Goal: Find specific page/section

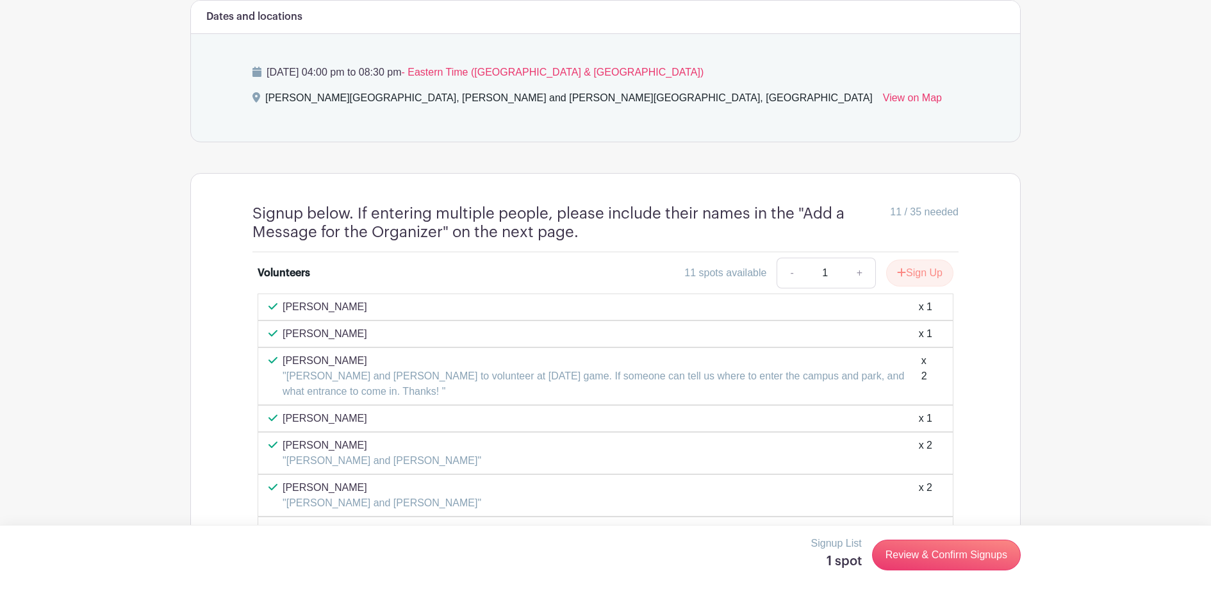
scroll to position [862, 0]
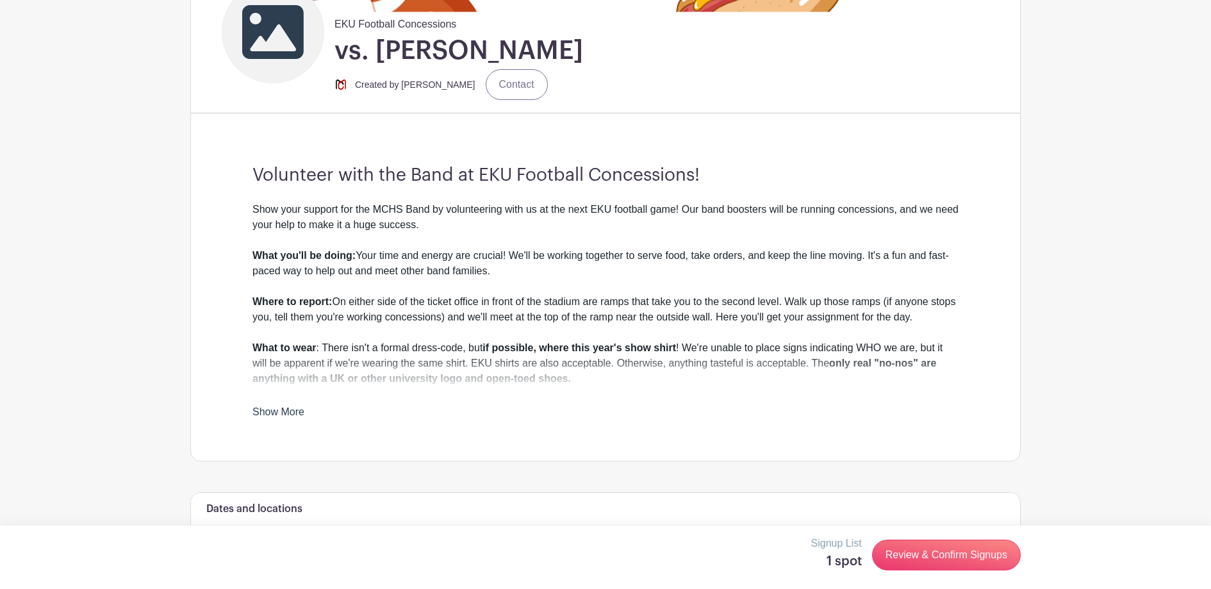
scroll to position [421, 0]
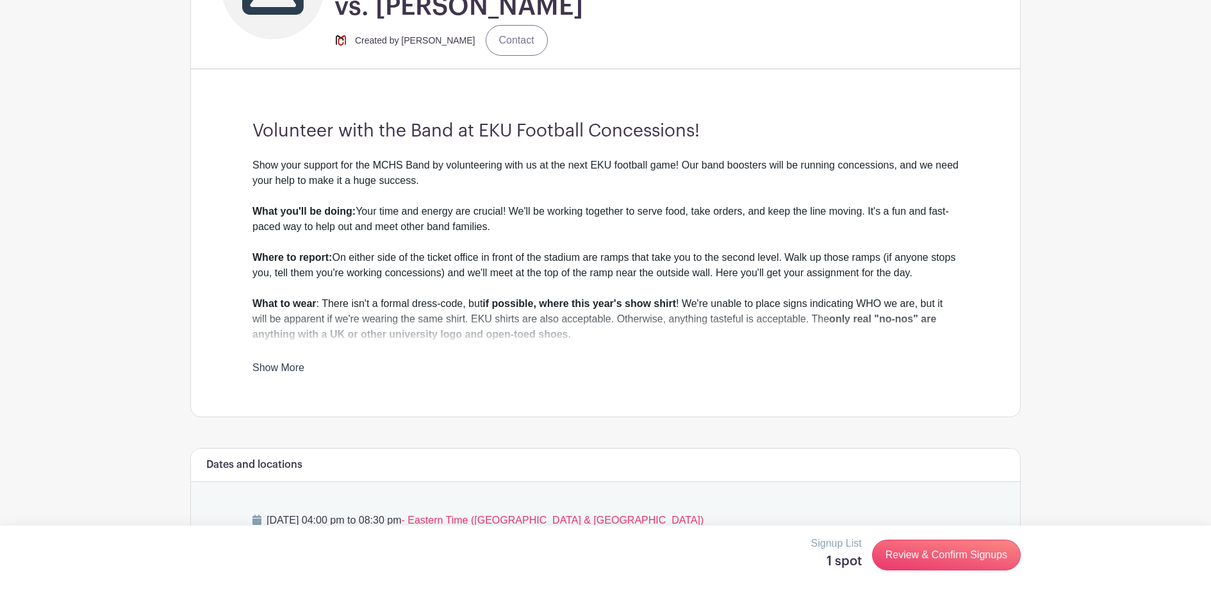
click at [279, 369] on link "Show More" at bounding box center [279, 370] width 52 height 16
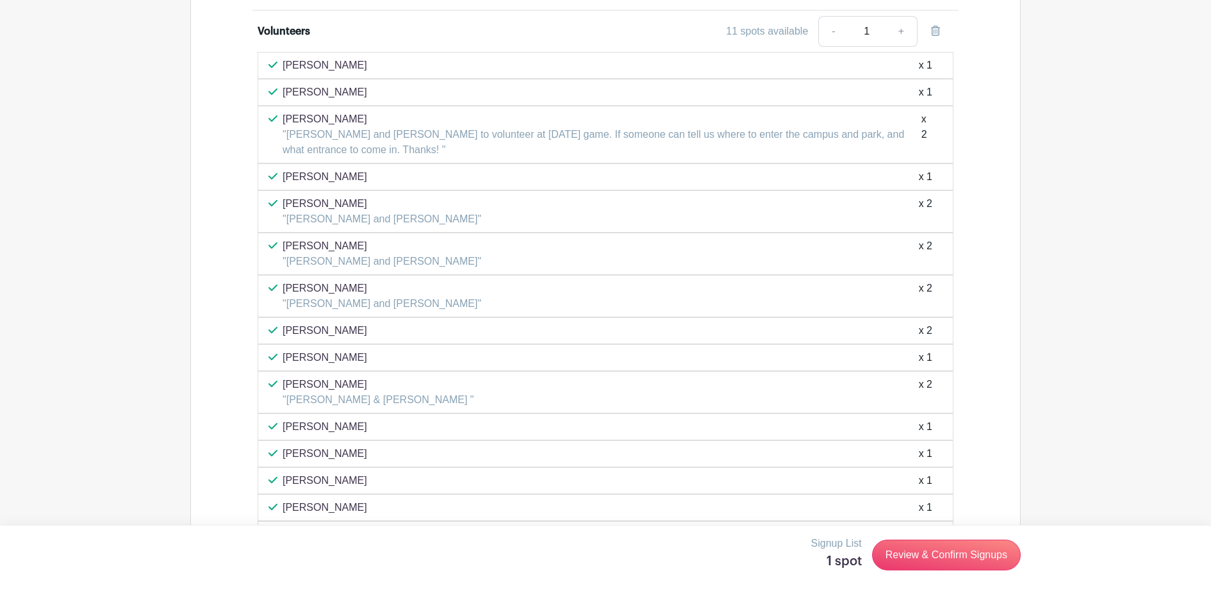
scroll to position [1129, 0]
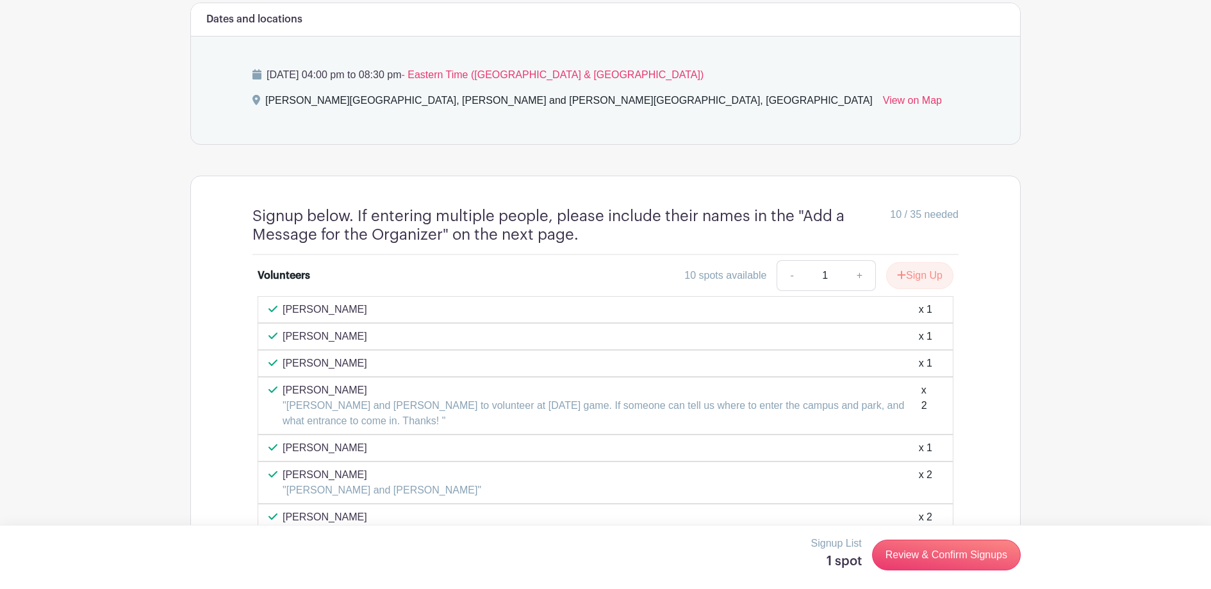
scroll to position [868, 0]
click at [122, 234] on main "Groups All Groups EKU Concession Volunteer Signups Add New Group My Signups Eve…" at bounding box center [605, 68] width 1211 height 1872
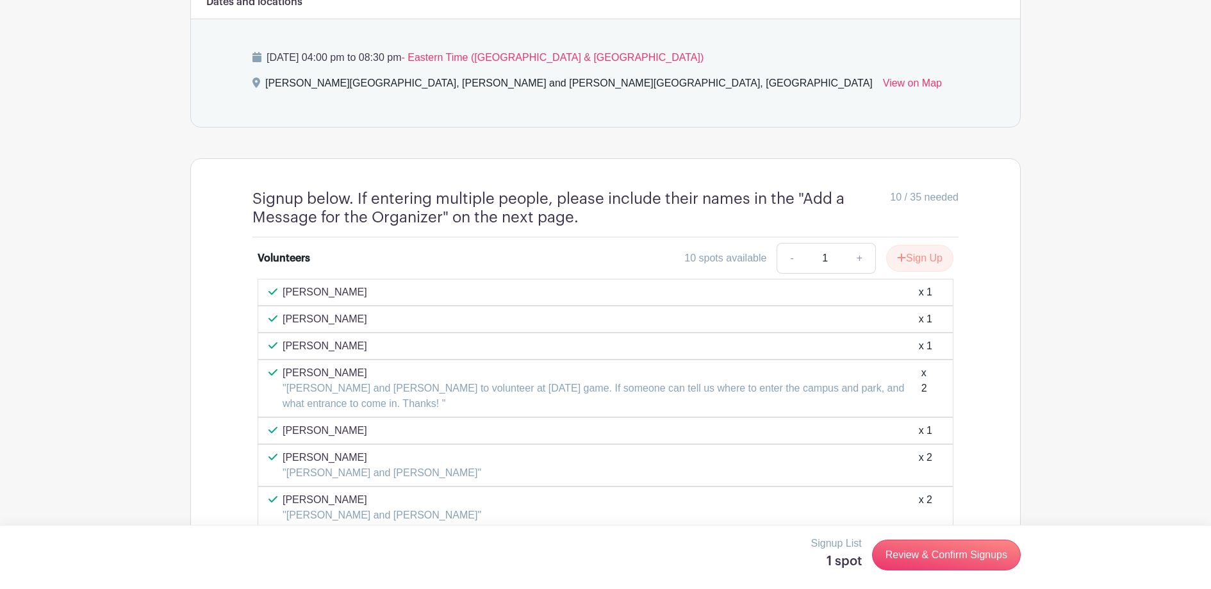
scroll to position [886, 0]
